Goal: Task Accomplishment & Management: Manage account settings

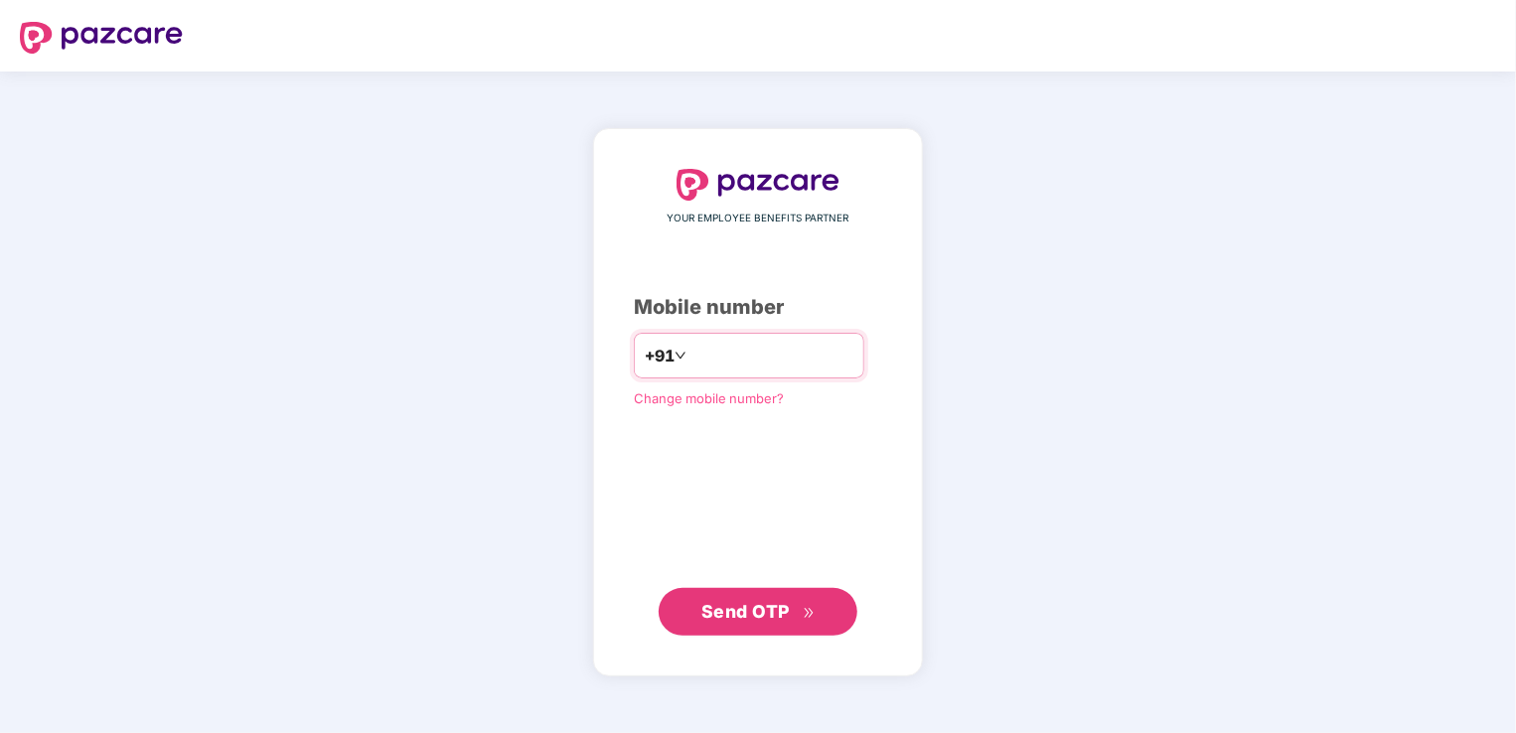
type input "**********"
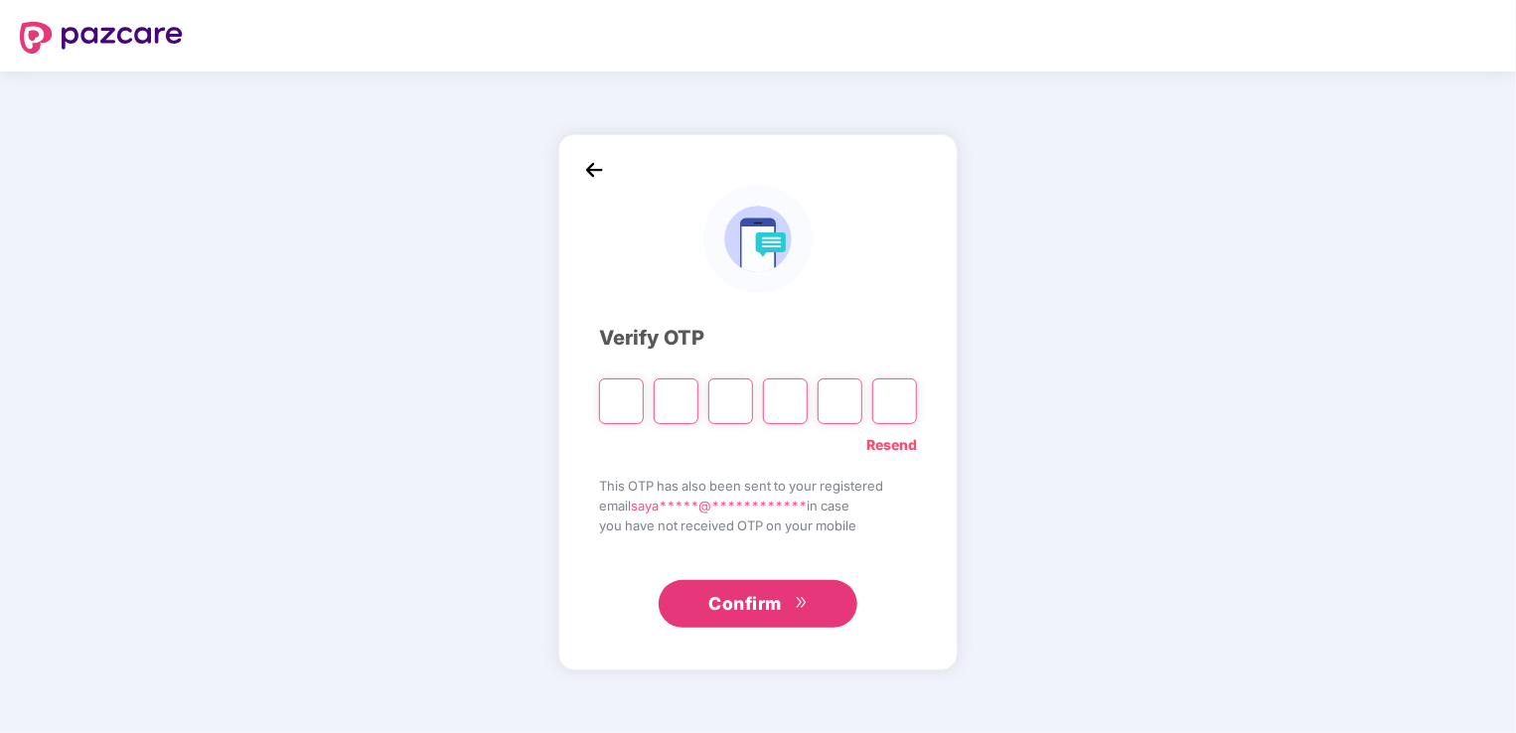
type input "*"
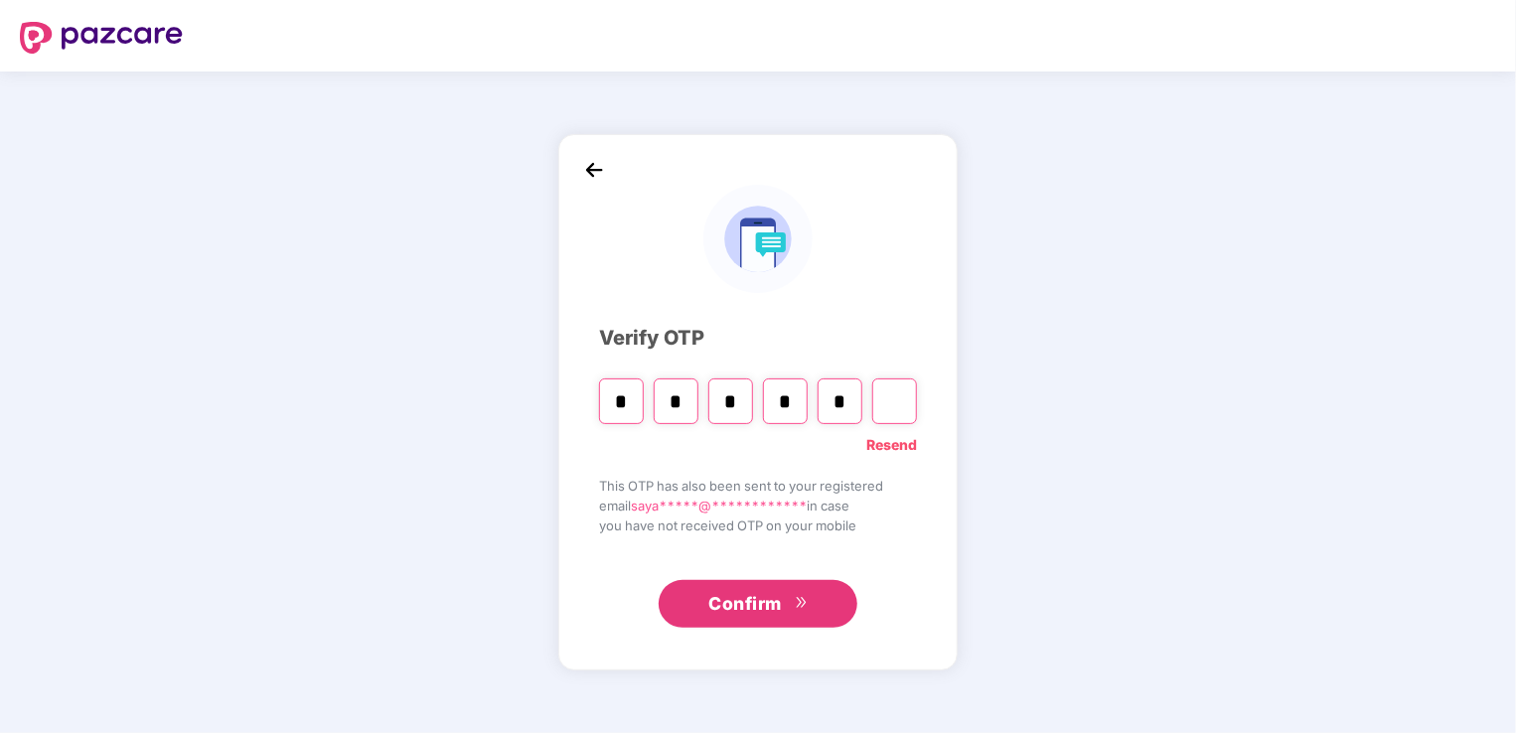
type input "*"
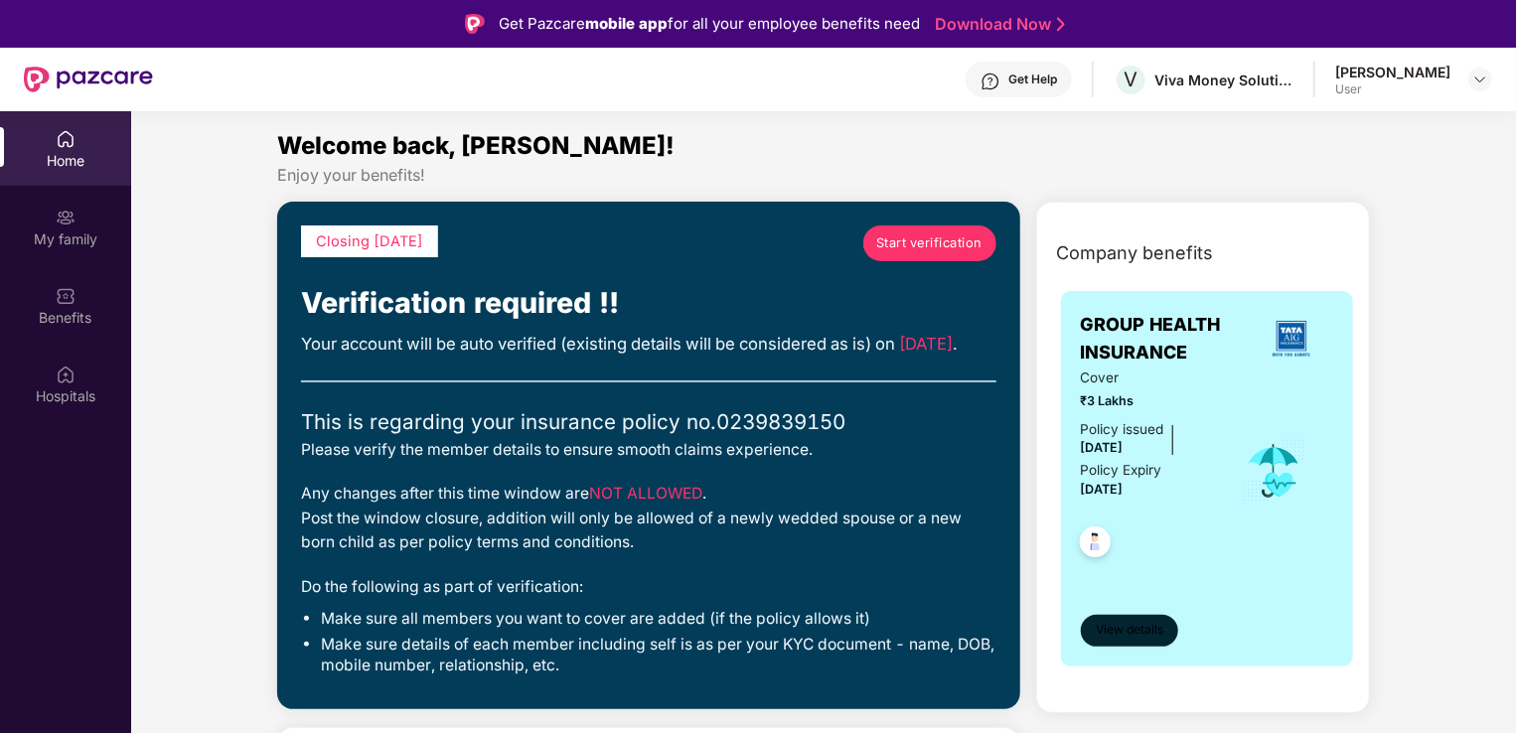
click at [1114, 626] on span "View details" at bounding box center [1130, 630] width 68 height 19
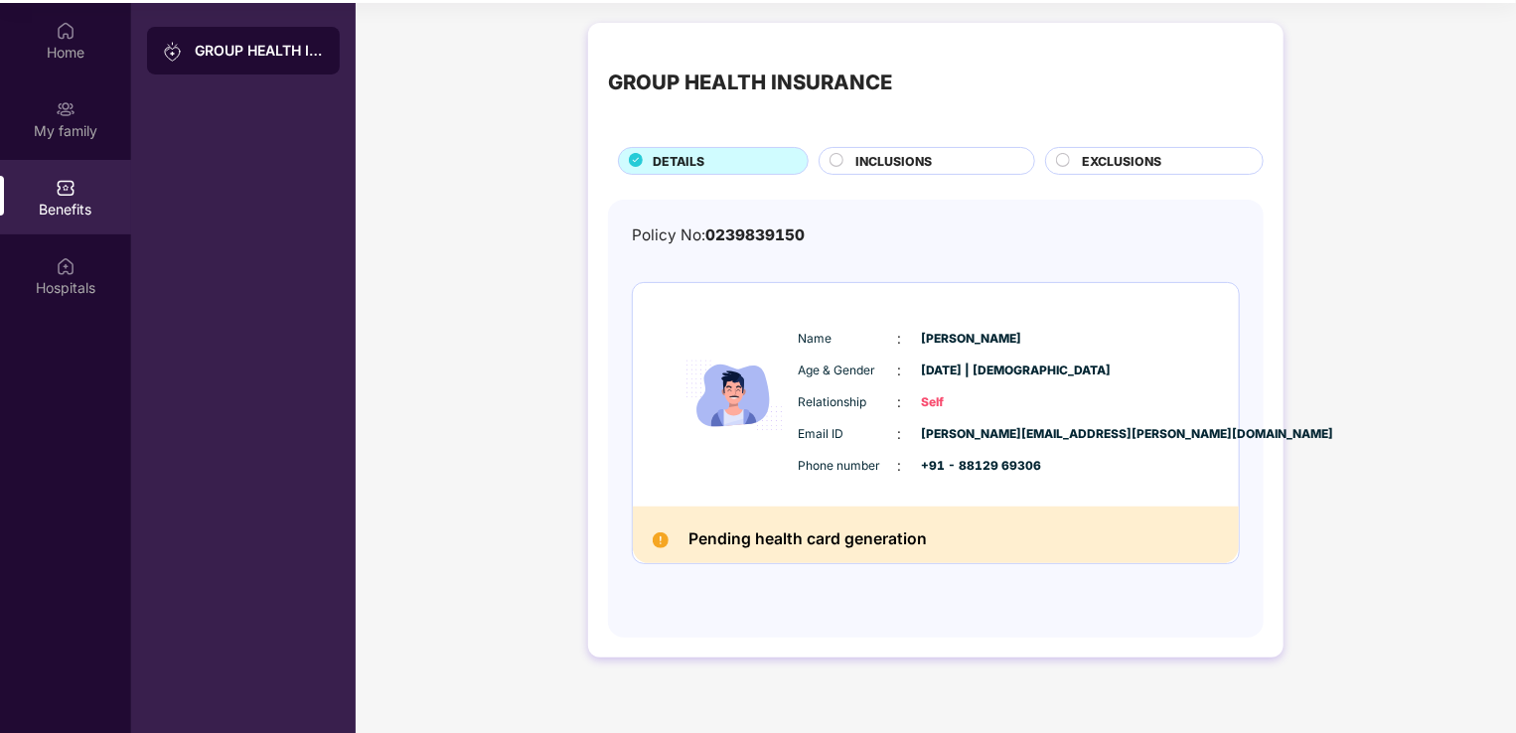
scroll to position [111, 0]
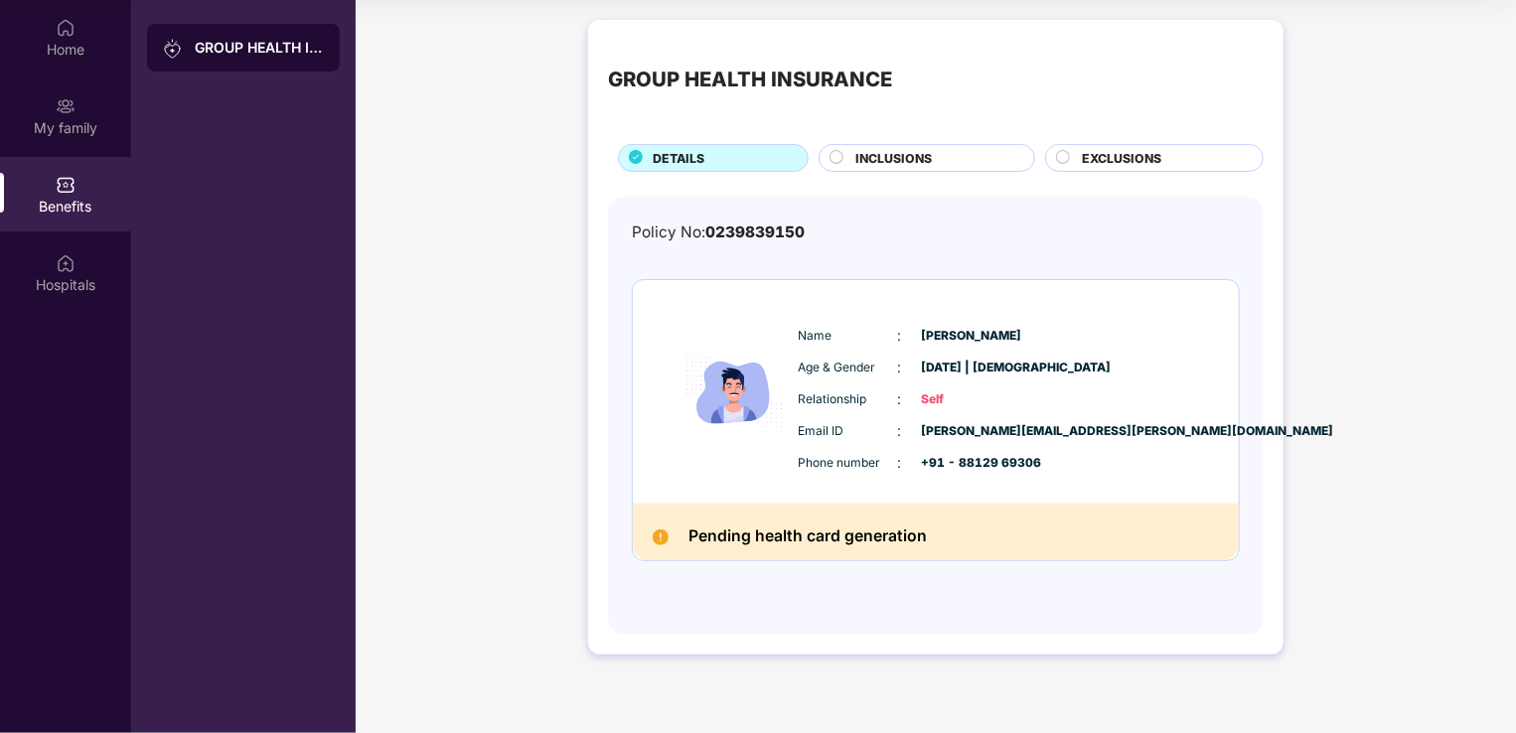
click at [923, 155] on span "INCLUSIONS" at bounding box center [894, 158] width 76 height 19
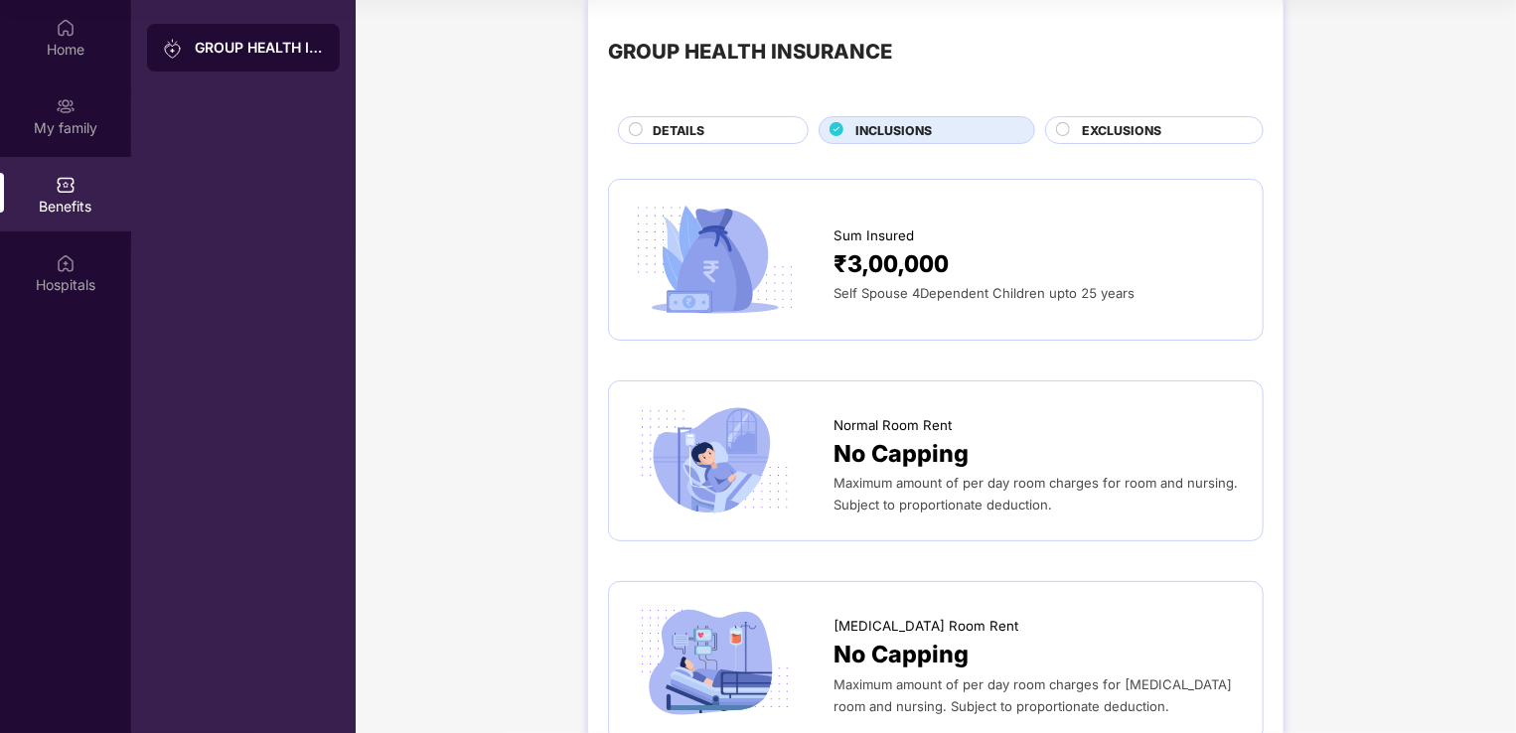
scroll to position [0, 0]
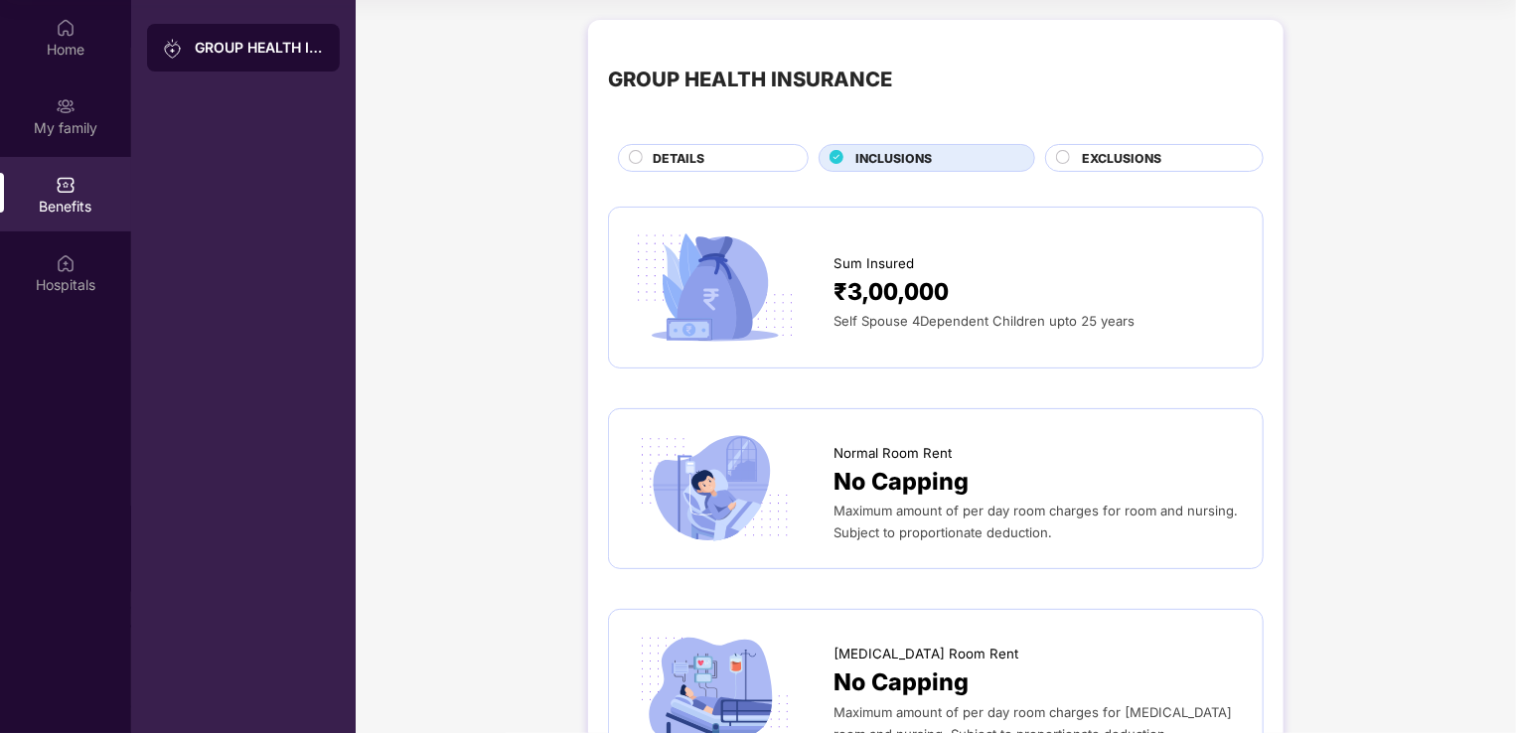
click at [1082, 152] on span "EXCLUSIONS" at bounding box center [1121, 158] width 79 height 19
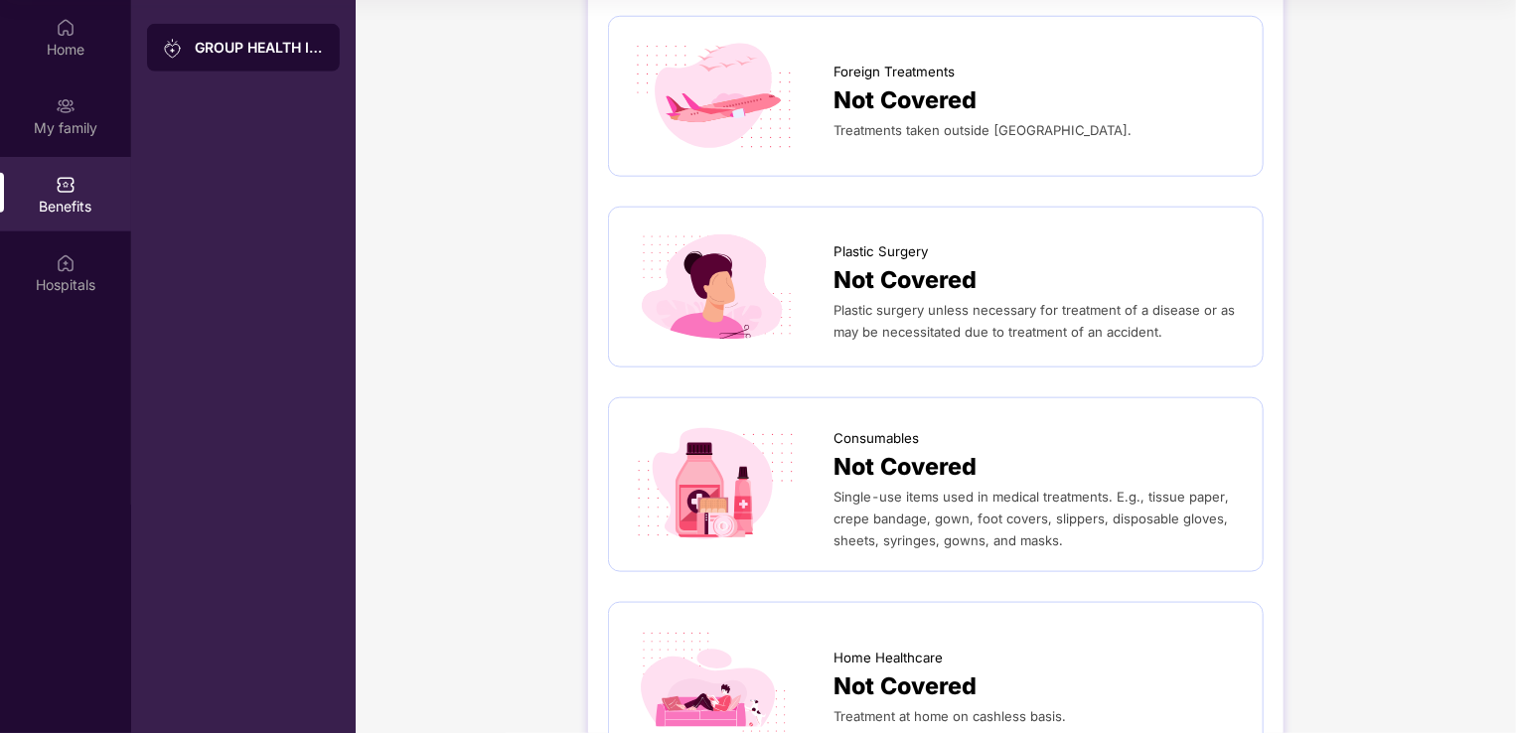
scroll to position [1061, 0]
